Goal: Use online tool/utility

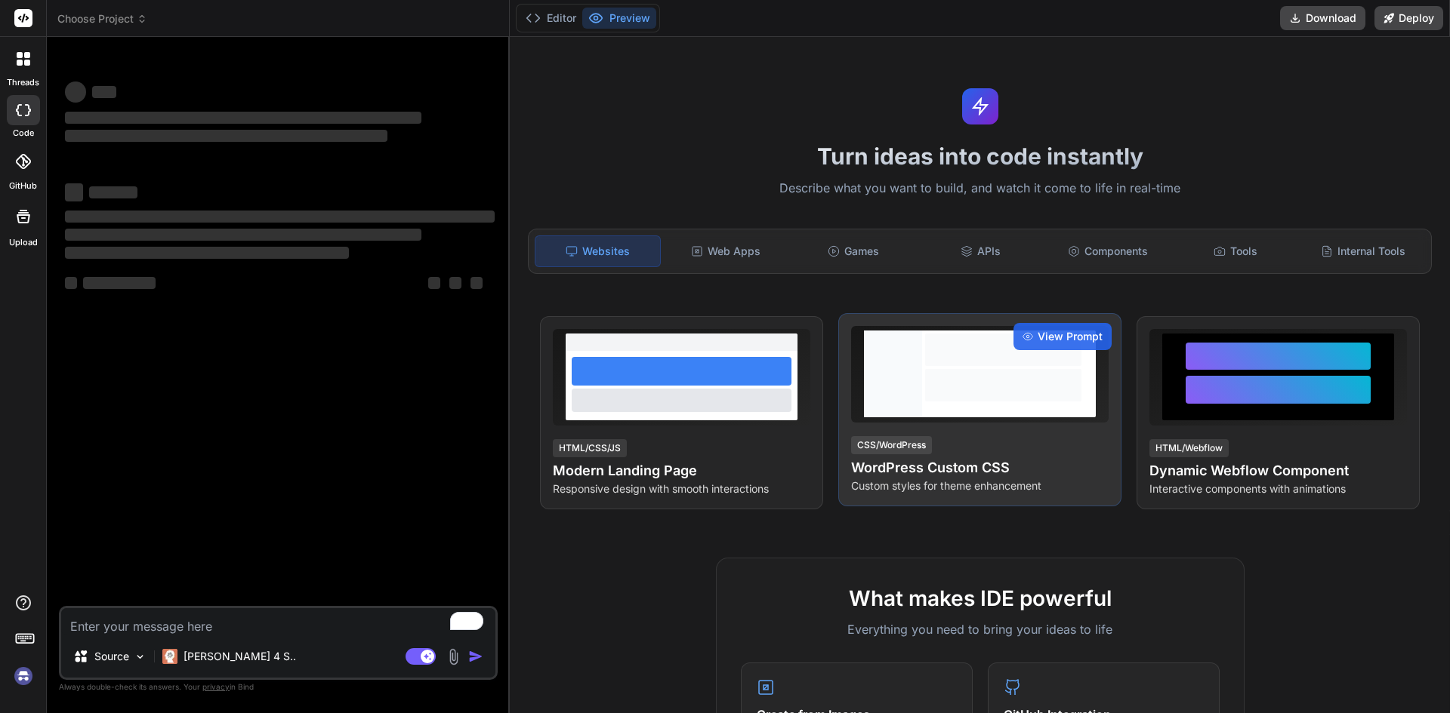
click at [1016, 391] on div at bounding box center [1003, 385] width 156 height 32
click at [904, 408] on div at bounding box center [893, 374] width 58 height 87
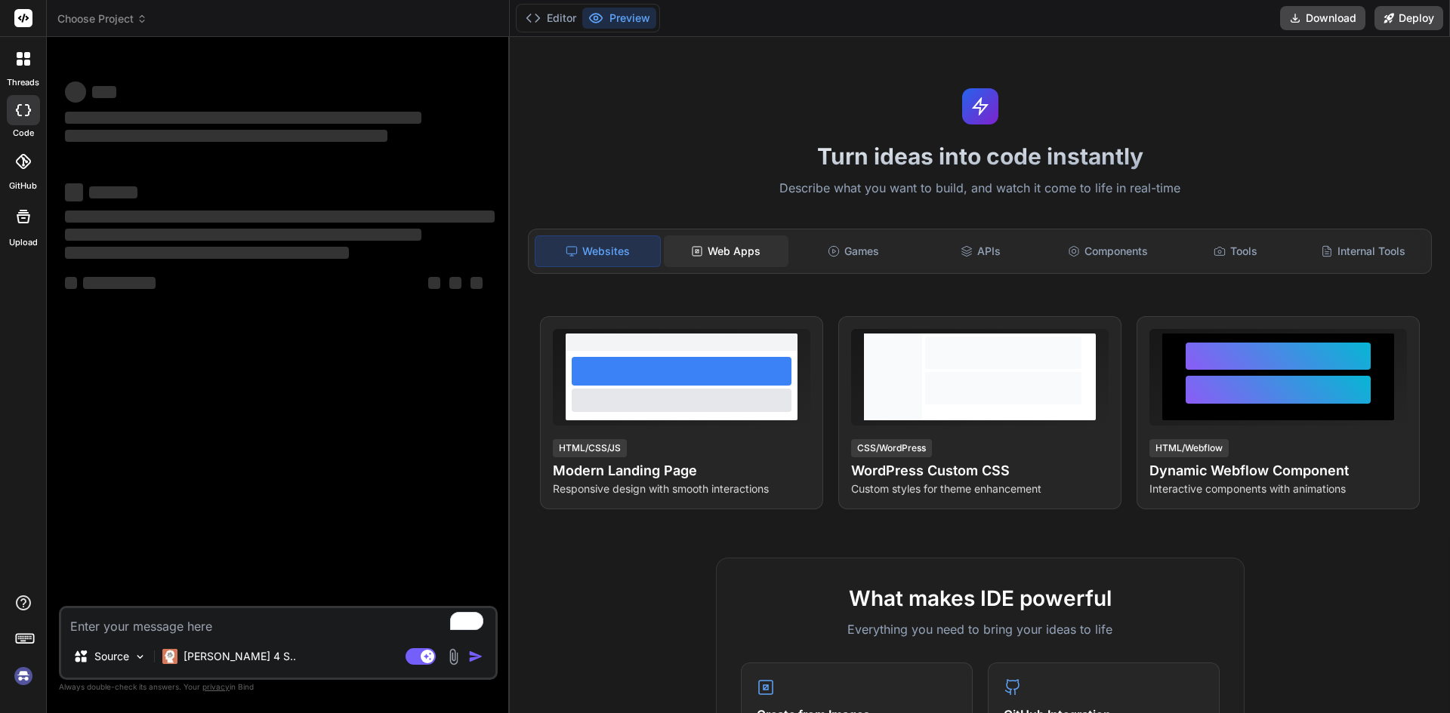
click at [717, 245] on div "Web Apps" at bounding box center [726, 252] width 125 height 32
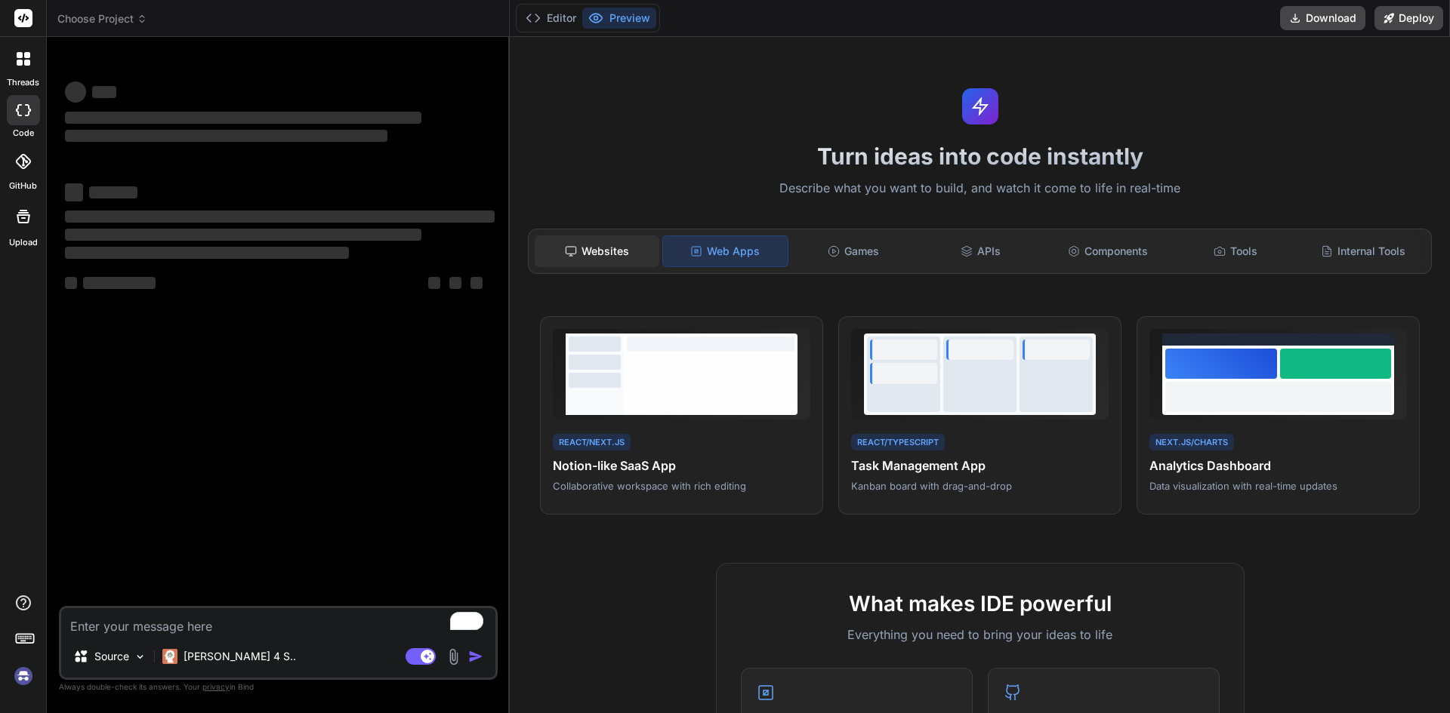
click at [602, 244] on div "Websites" at bounding box center [597, 252] width 125 height 32
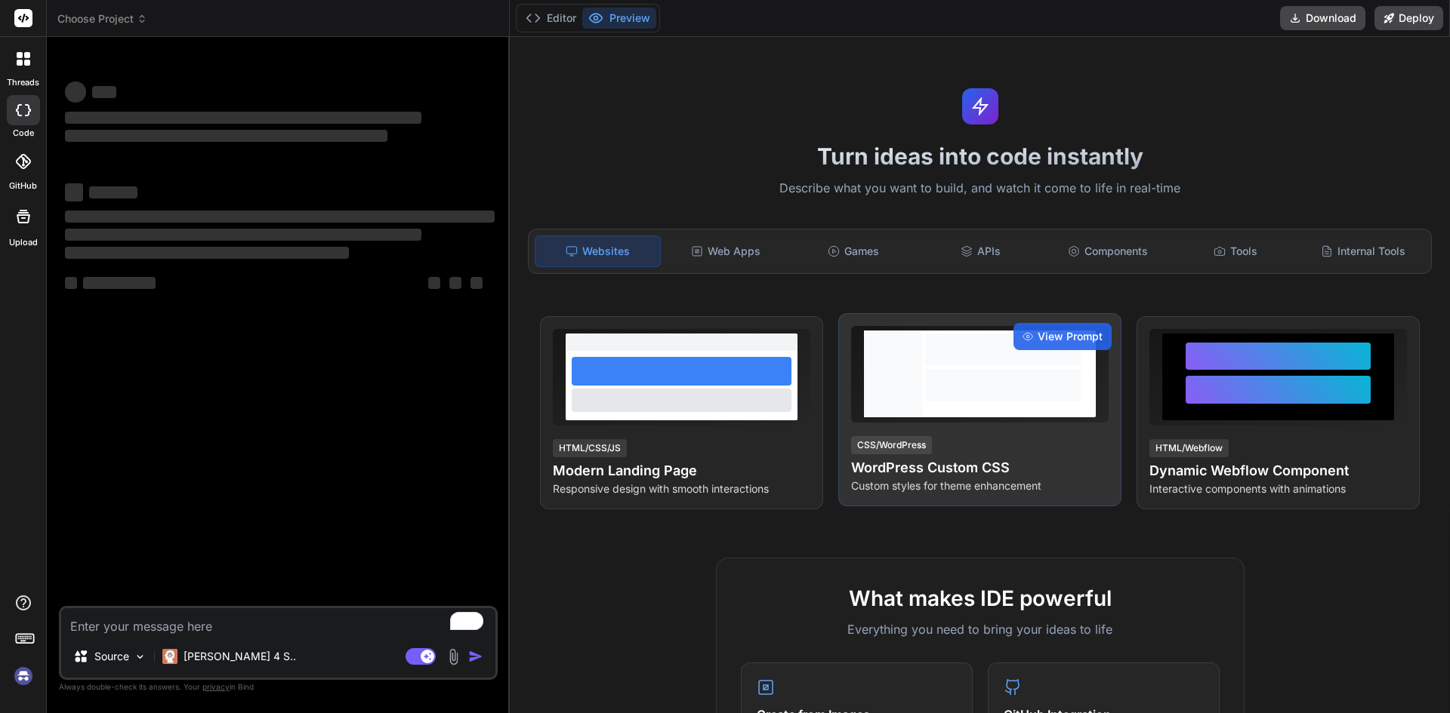
click at [951, 366] on div at bounding box center [1003, 374] width 162 height 87
click at [1059, 325] on div "View Prompt" at bounding box center [1062, 336] width 98 height 27
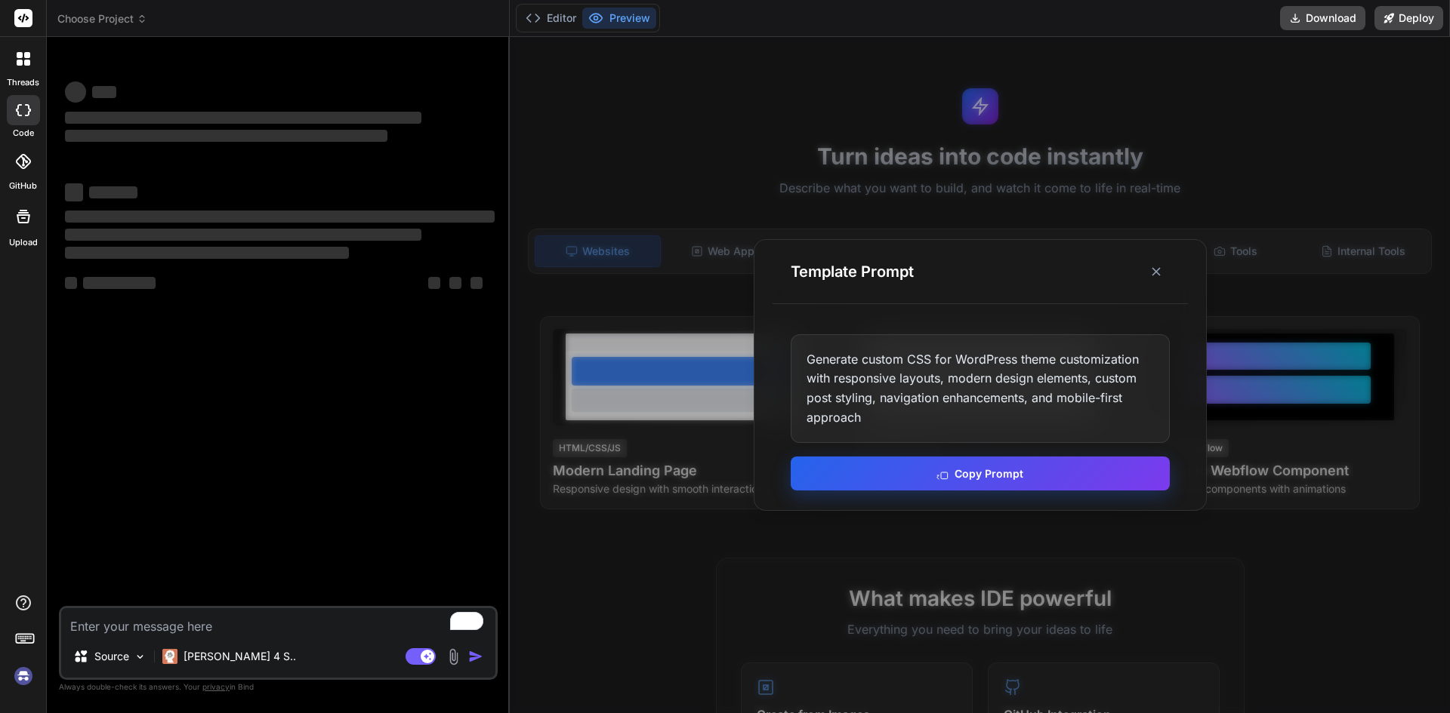
click at [958, 464] on button "Copy Prompt" at bounding box center [979, 474] width 379 height 34
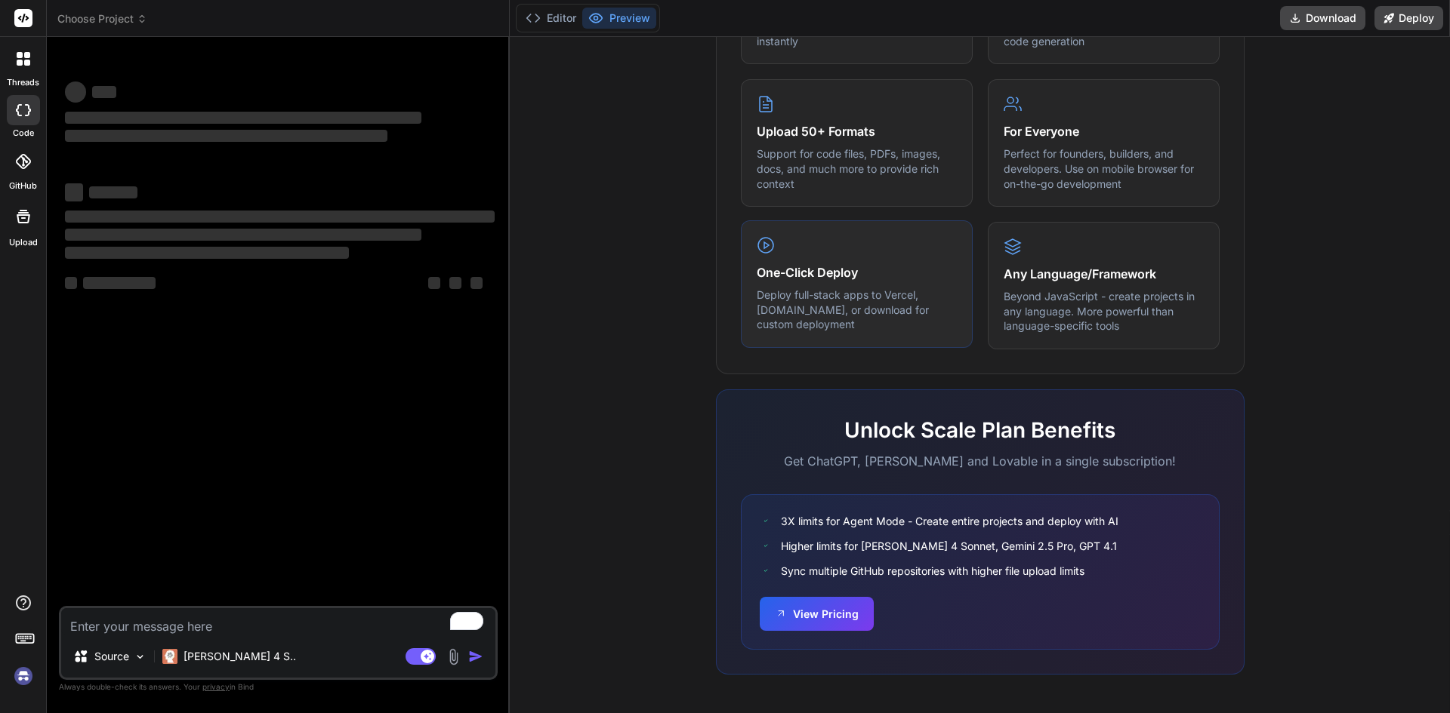
scroll to position [726, 0]
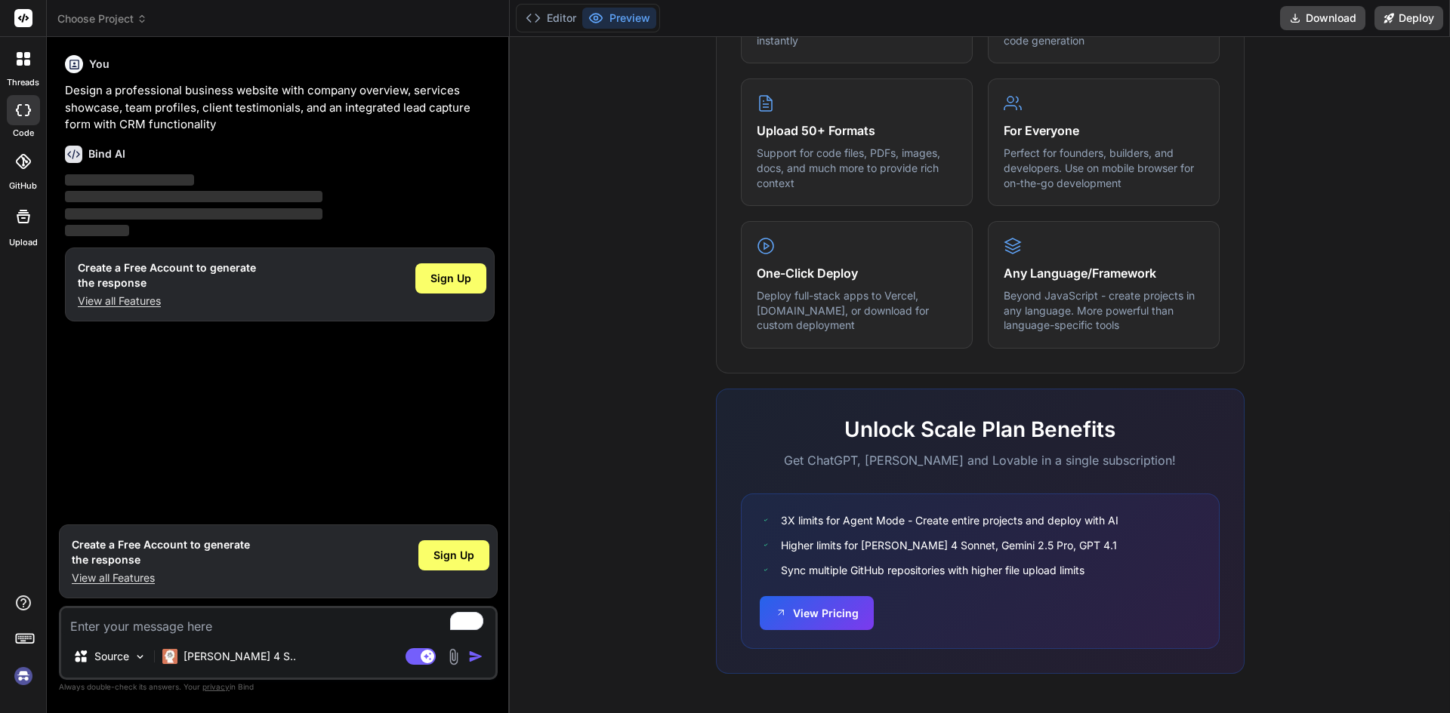
type textarea "x"
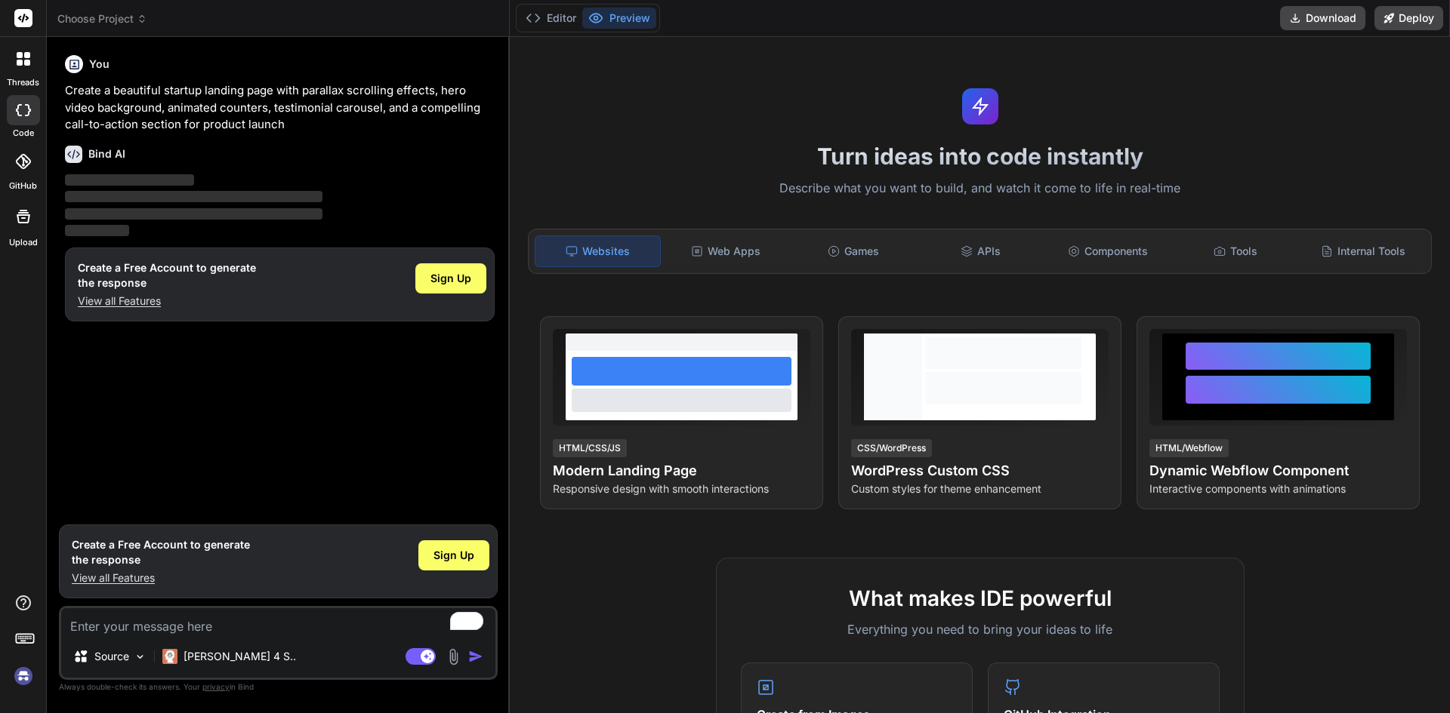
click at [22, 48] on div at bounding box center [24, 59] width 32 height 32
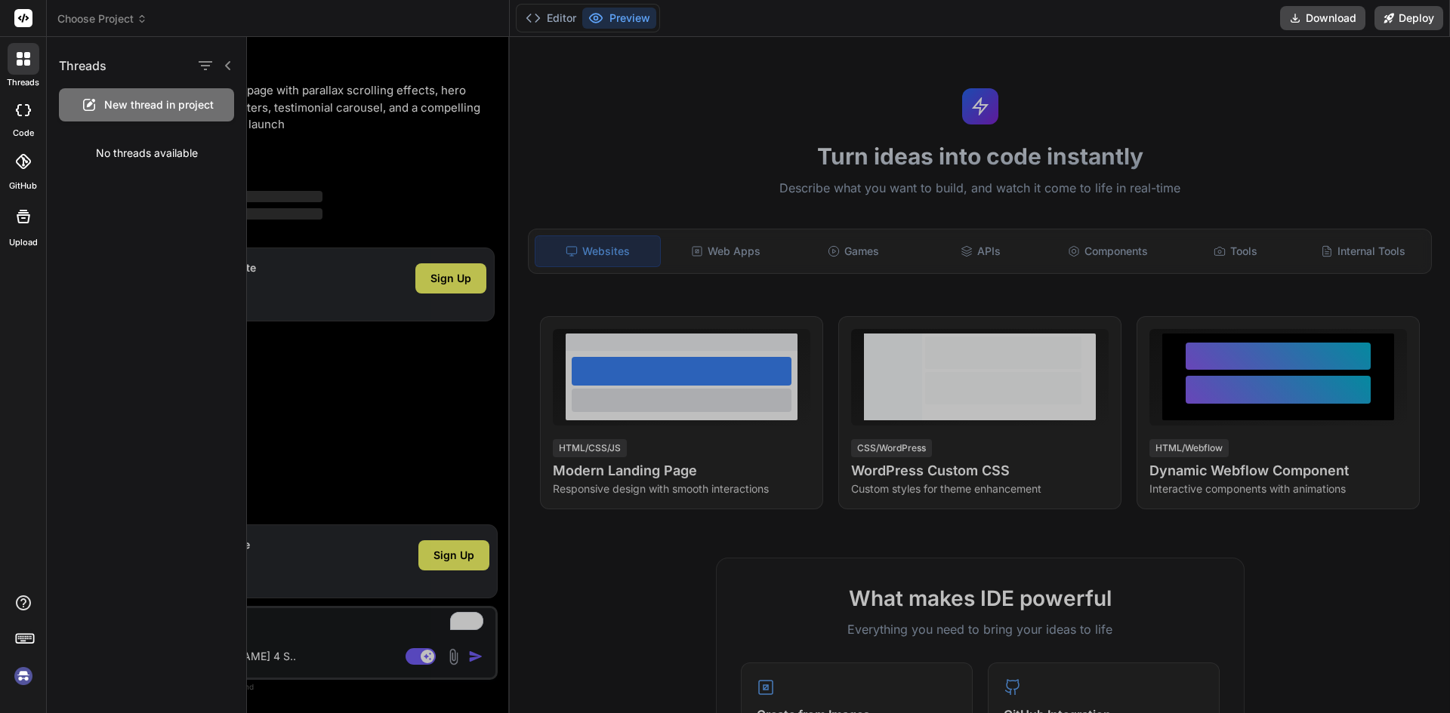
click at [16, 219] on icon at bounding box center [23, 217] width 18 height 18
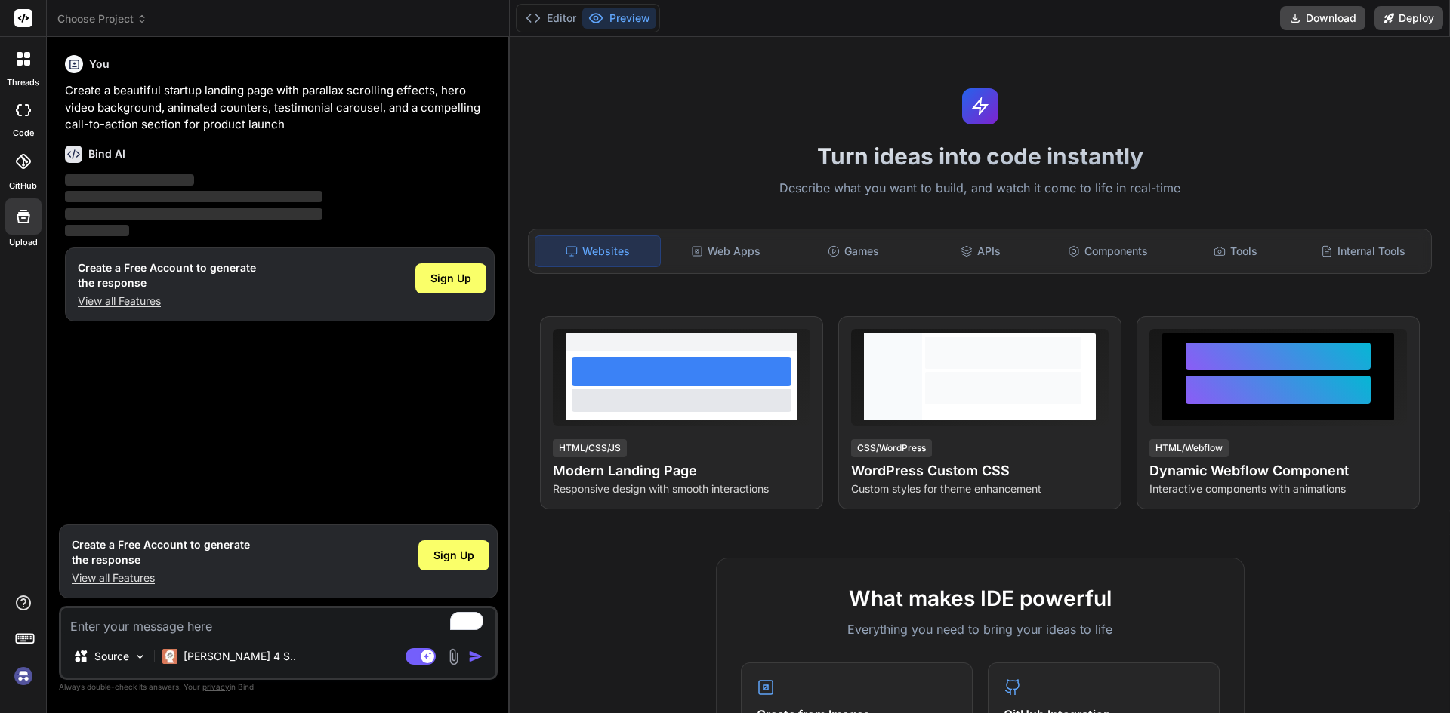
type textarea "x"
